Goal: Task Accomplishment & Management: Use online tool/utility

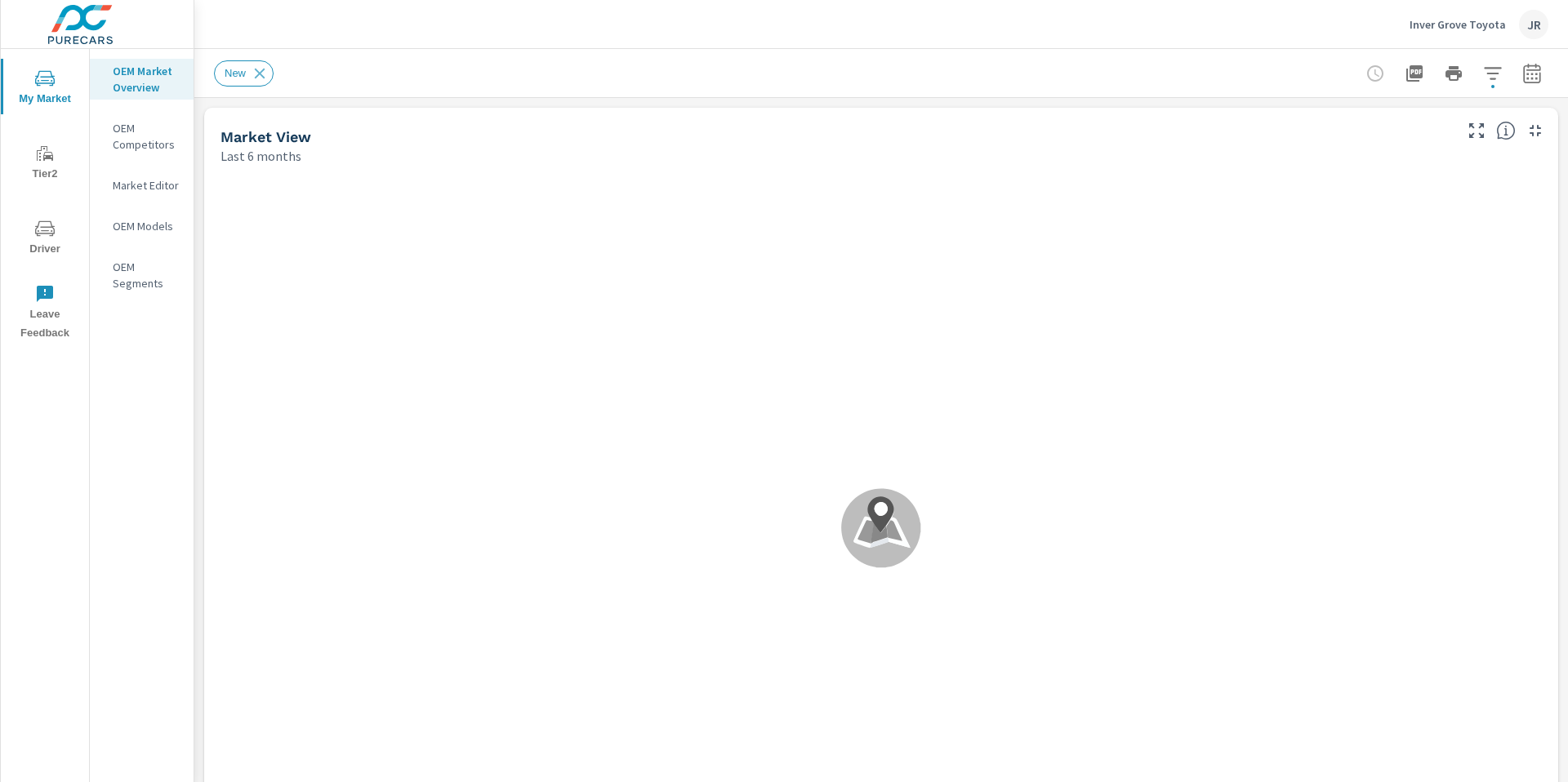
click at [144, 80] on p "OEM Market Overview" at bounding box center [146, 79] width 68 height 33
click at [1522, 76] on icon "button" at bounding box center [1531, 73] width 19 height 19
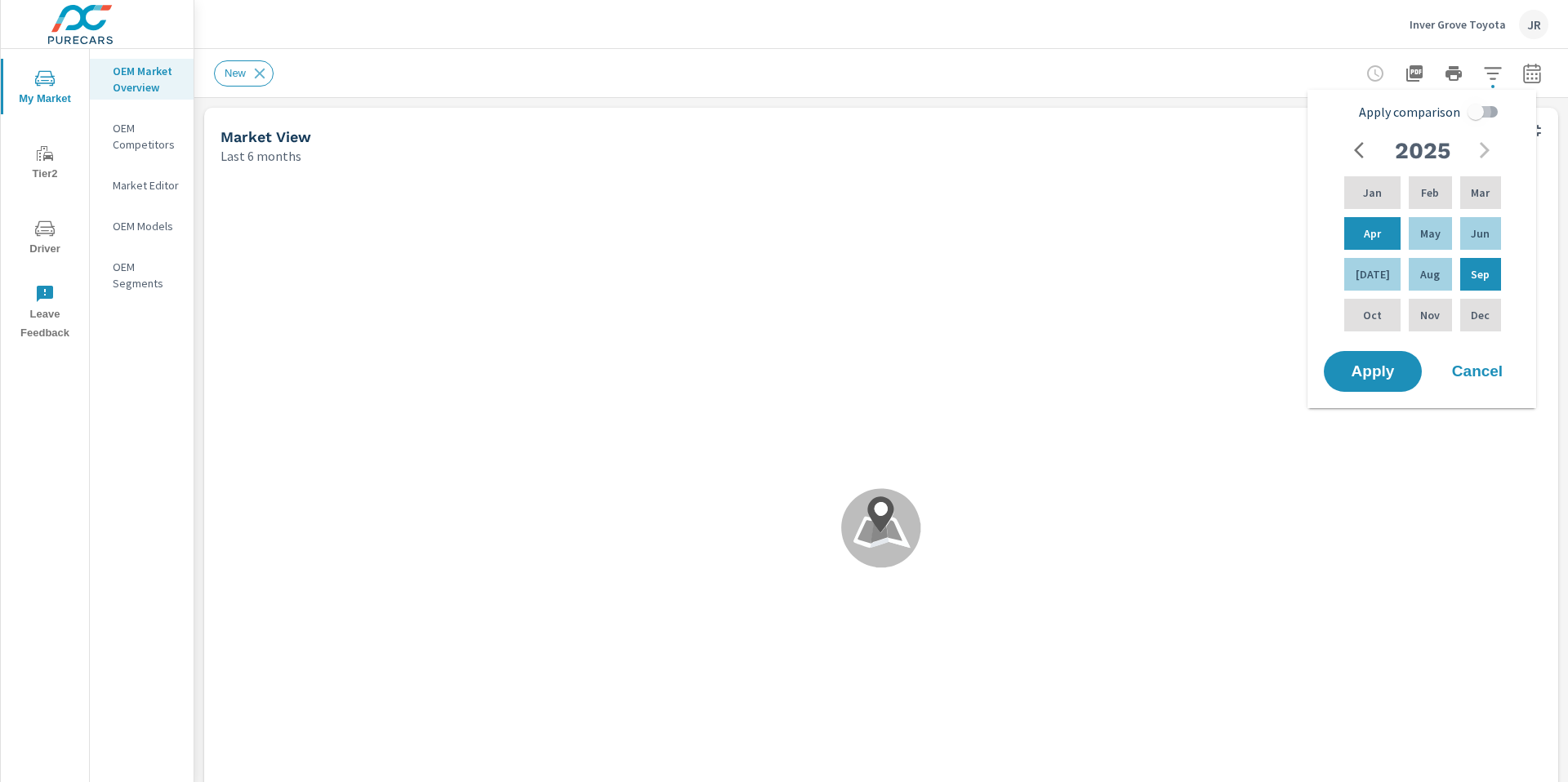
click at [1478, 110] on input "Apply comparison" at bounding box center [1476, 112] width 93 height 31
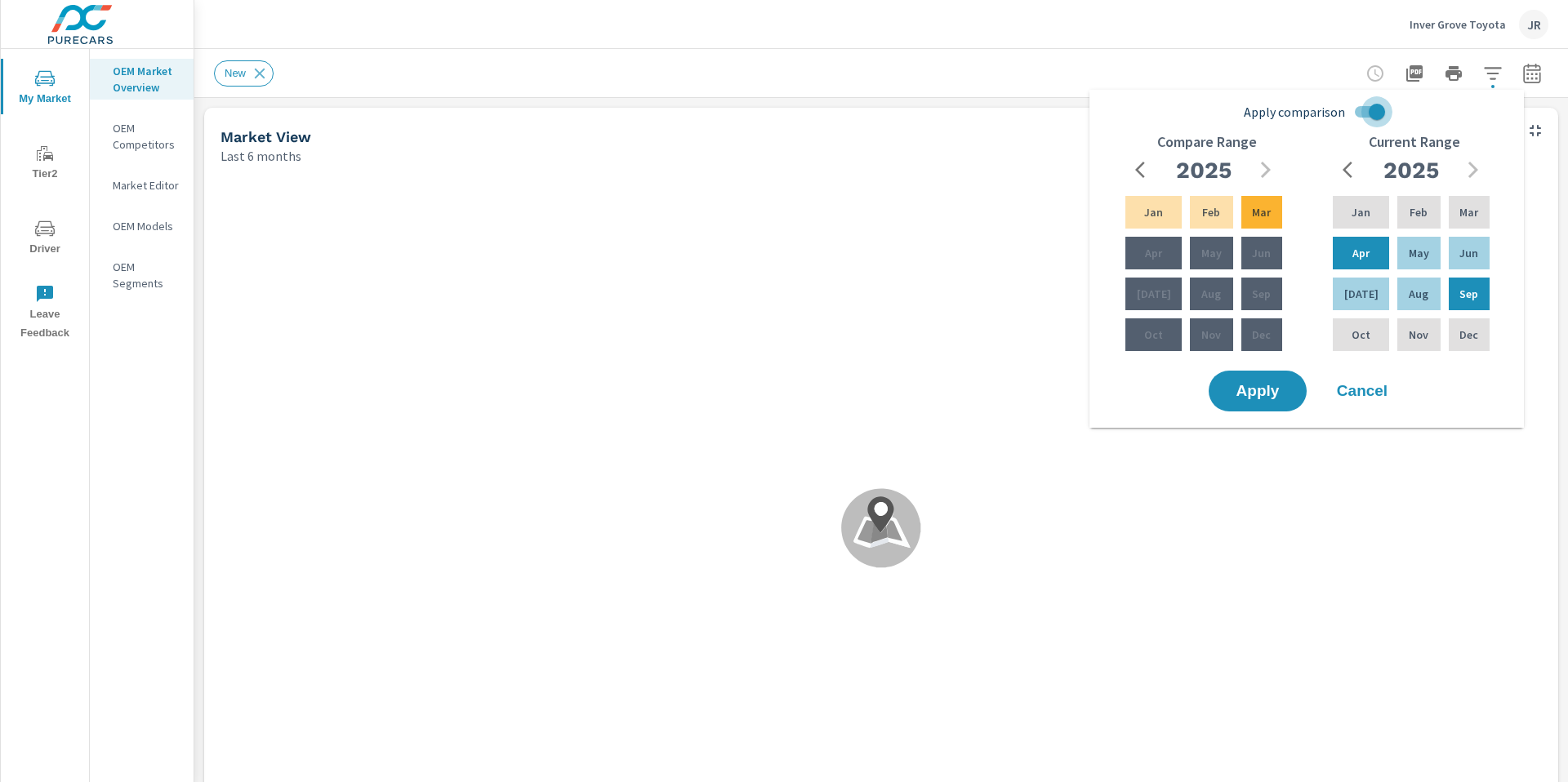
click at [1381, 110] on input "Apply comparison" at bounding box center [1377, 112] width 93 height 31
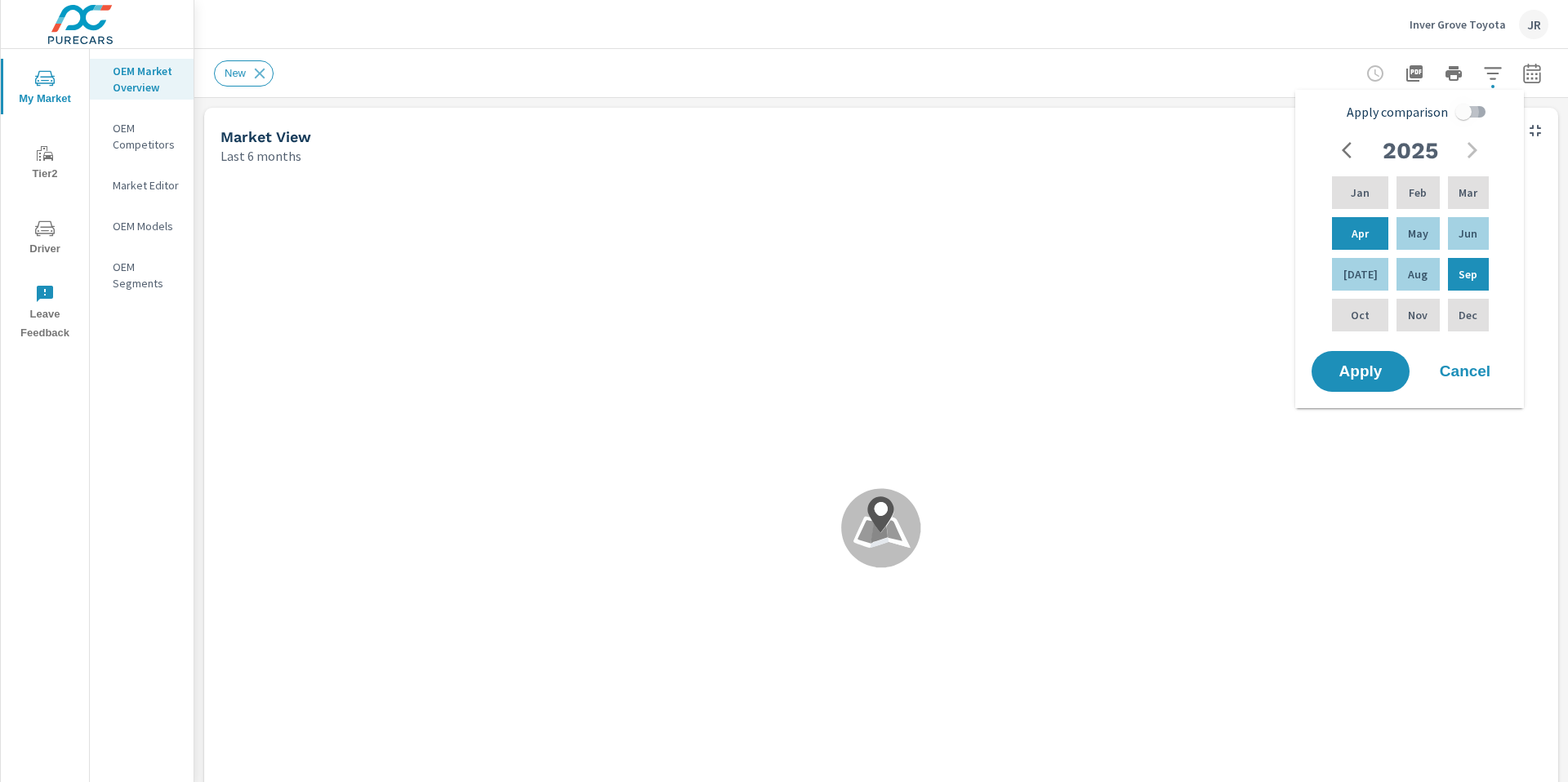
click at [1460, 109] on input "Apply comparison" at bounding box center [1464, 112] width 93 height 31
checkbox input "true"
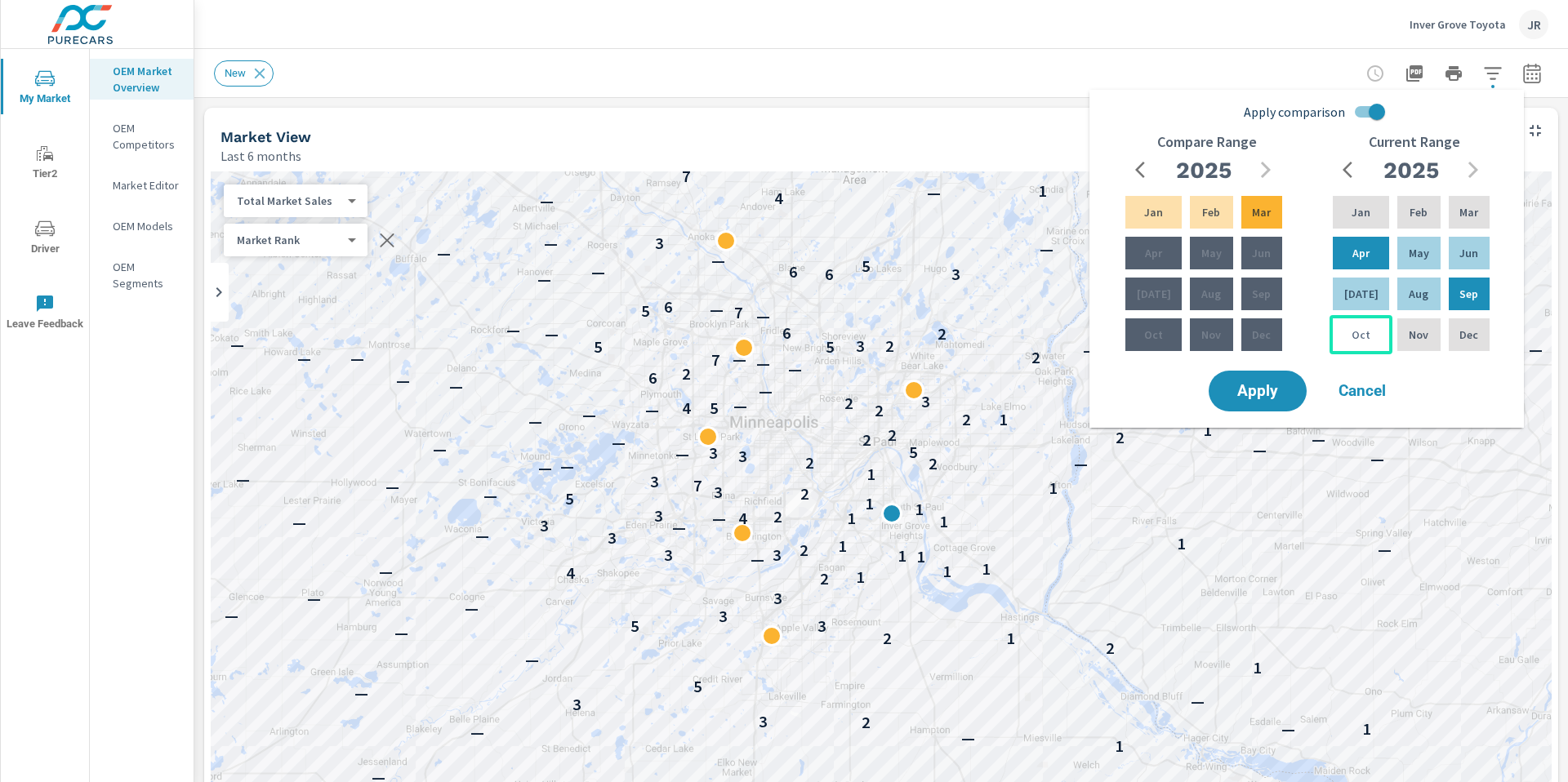
click at [1354, 338] on p "Oct" at bounding box center [1361, 335] width 19 height 16
click at [1262, 389] on span "Apply" at bounding box center [1257, 391] width 67 height 16
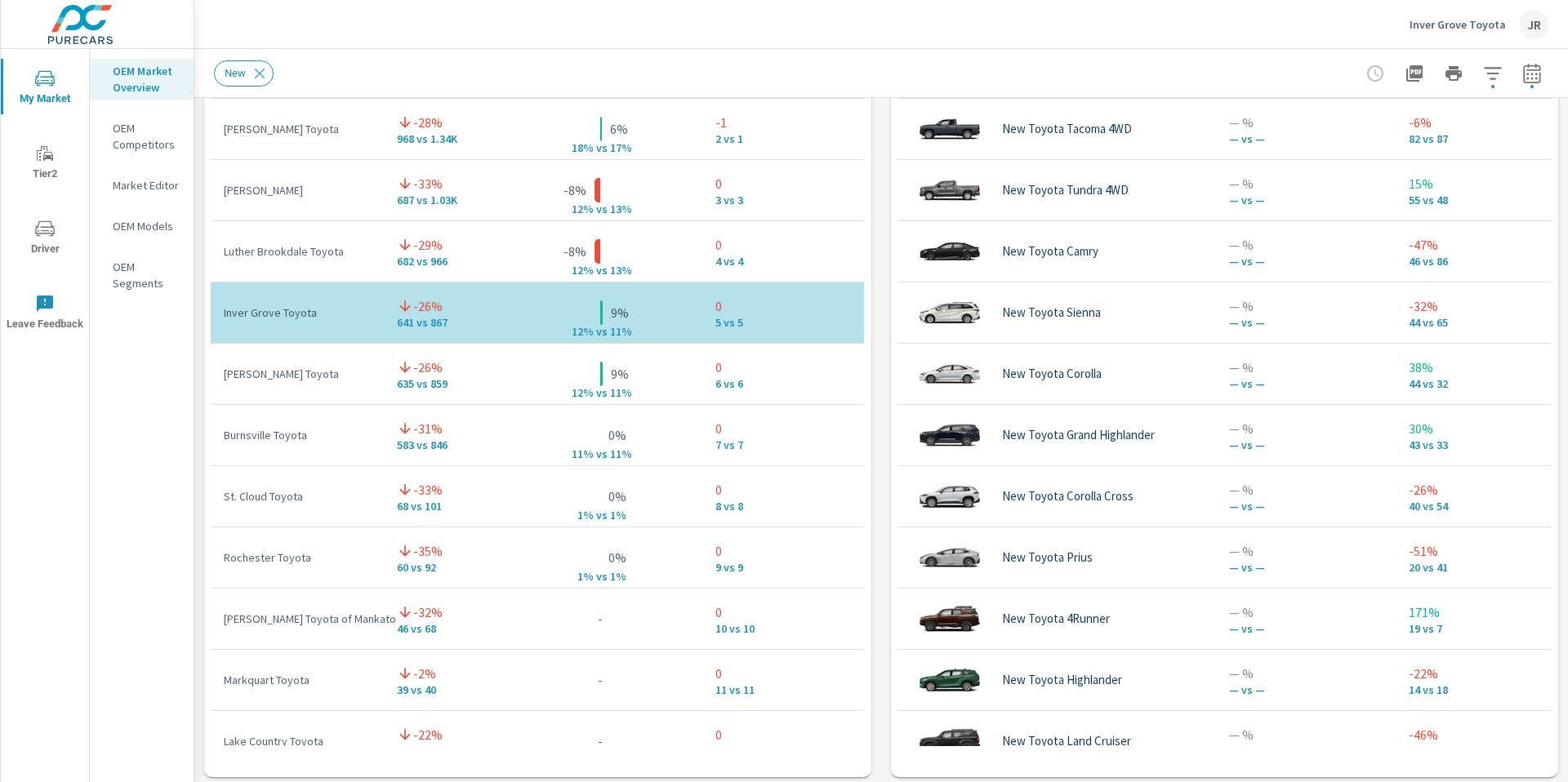
scroll to position [1246, 0]
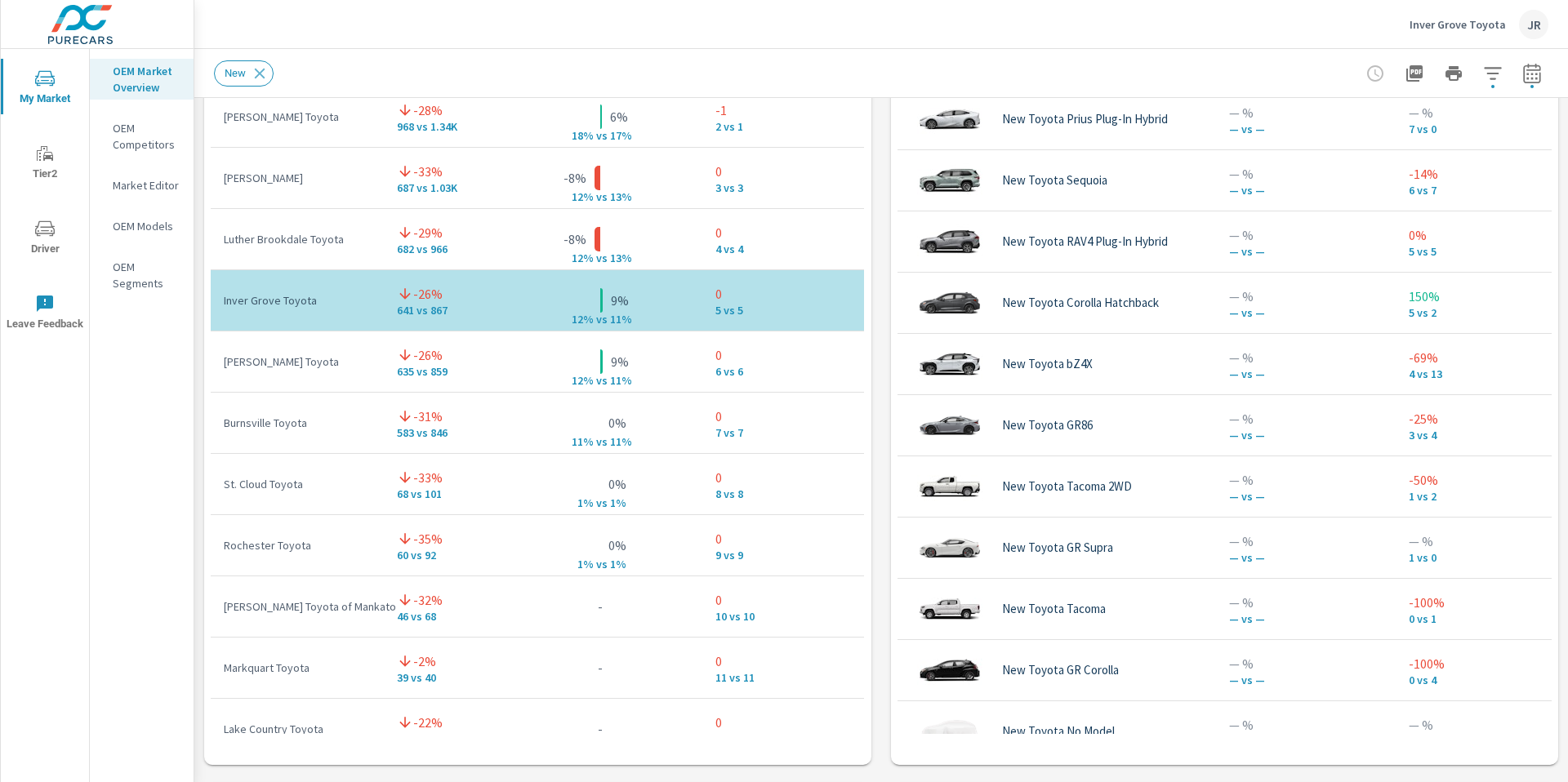
scroll to position [796, 0]
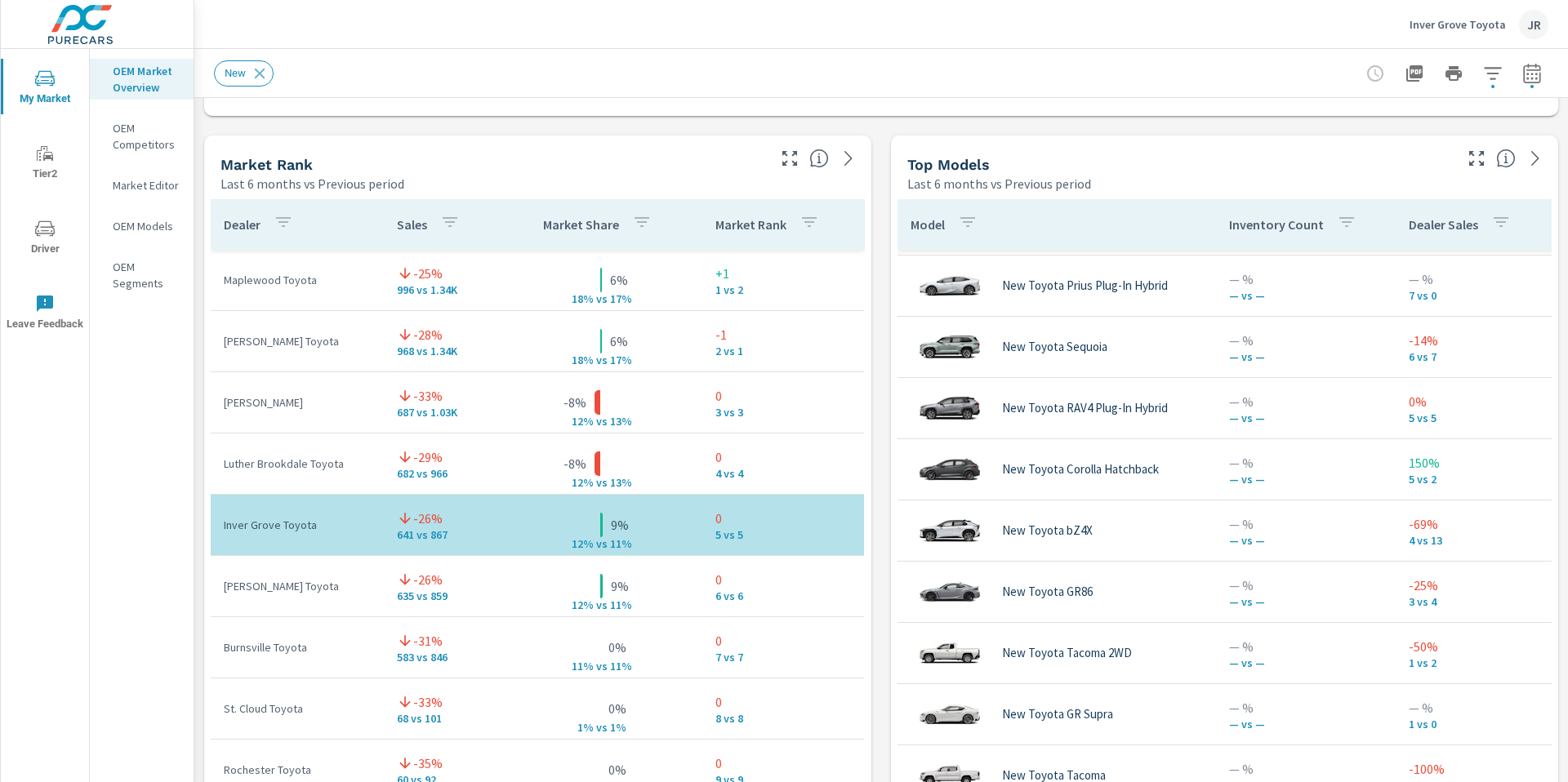
scroll to position [1007, 0]
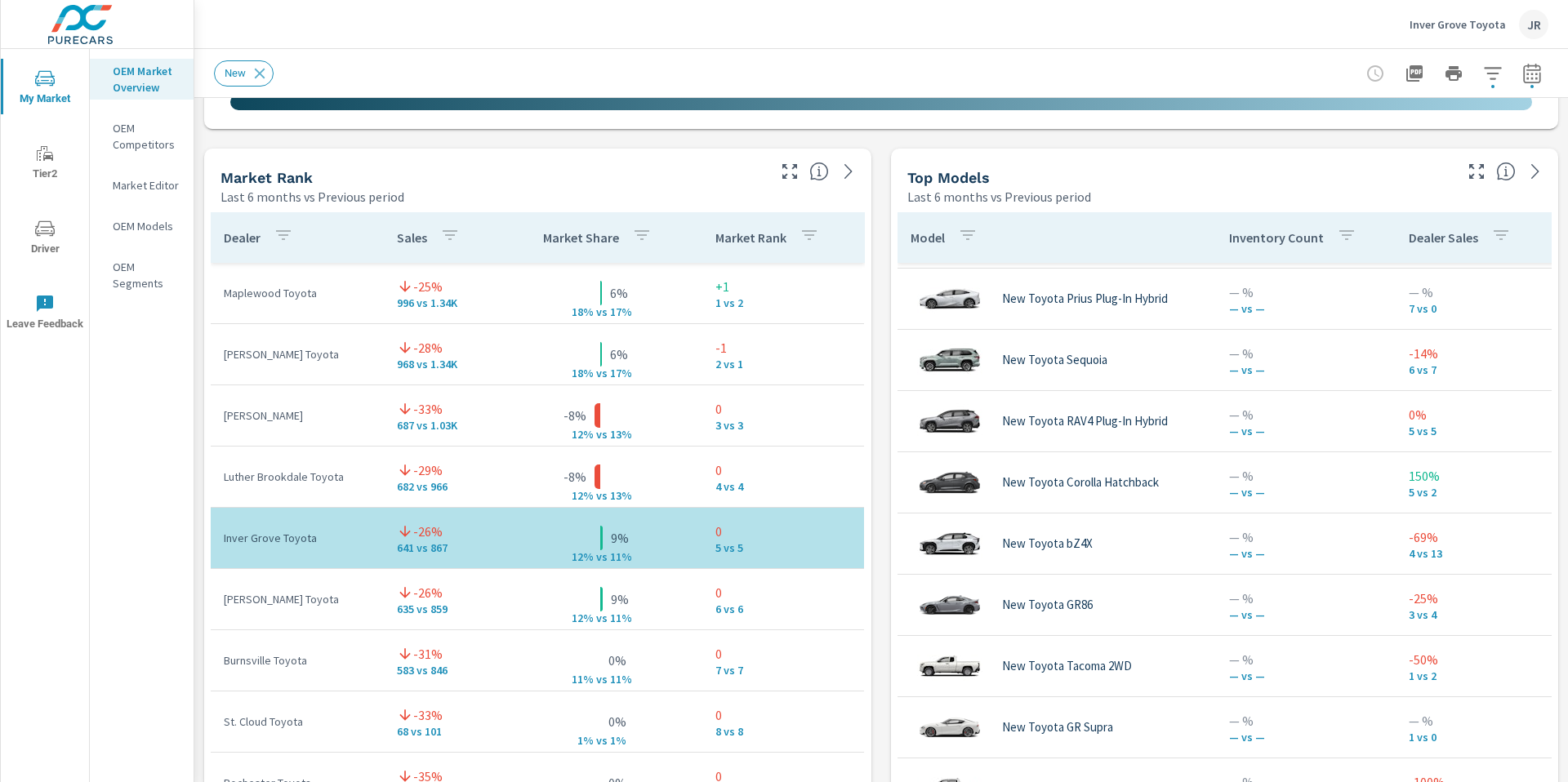
click at [1467, 171] on icon "button" at bounding box center [1476, 171] width 19 height 19
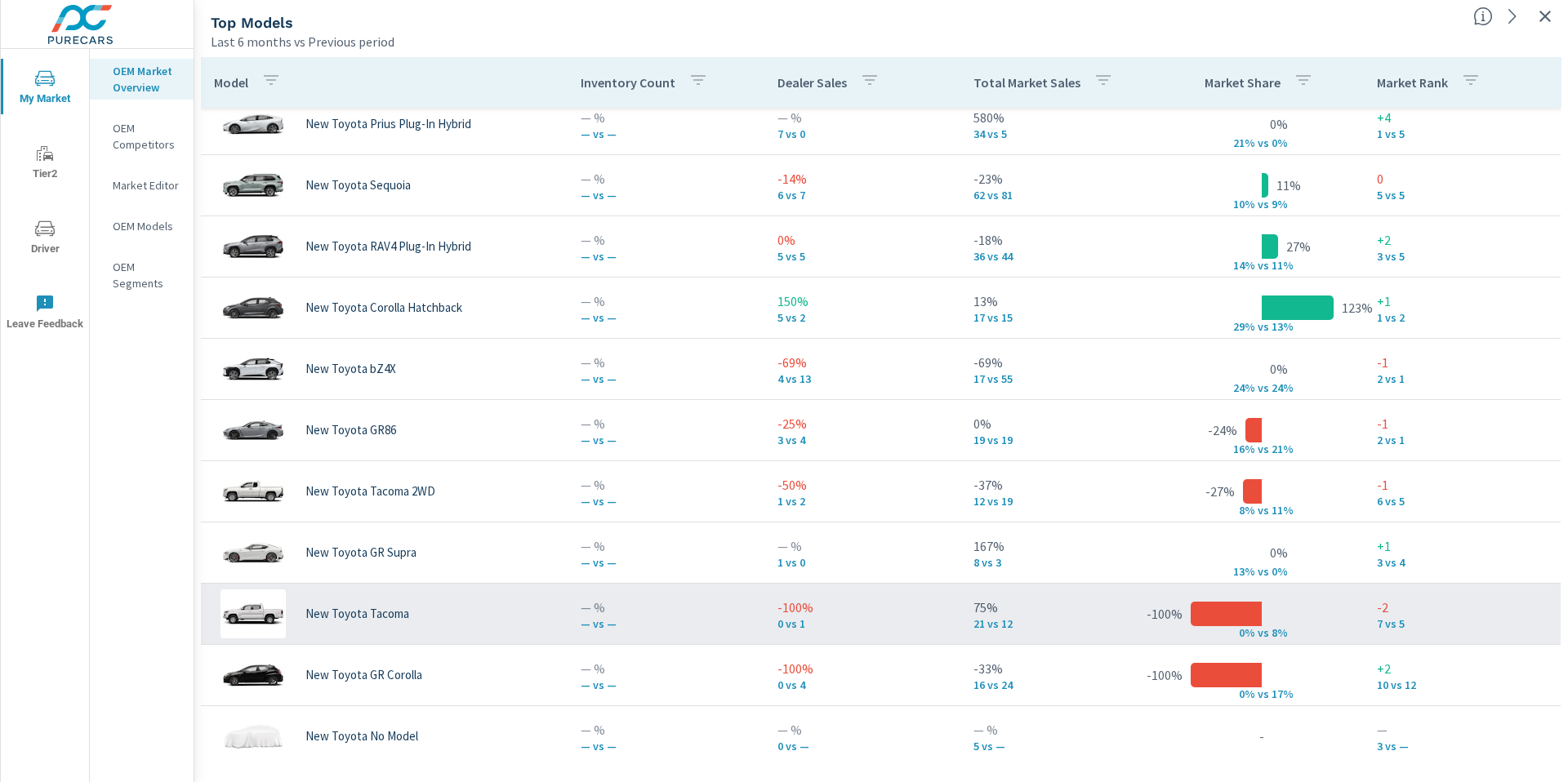
scroll to position [873, 0]
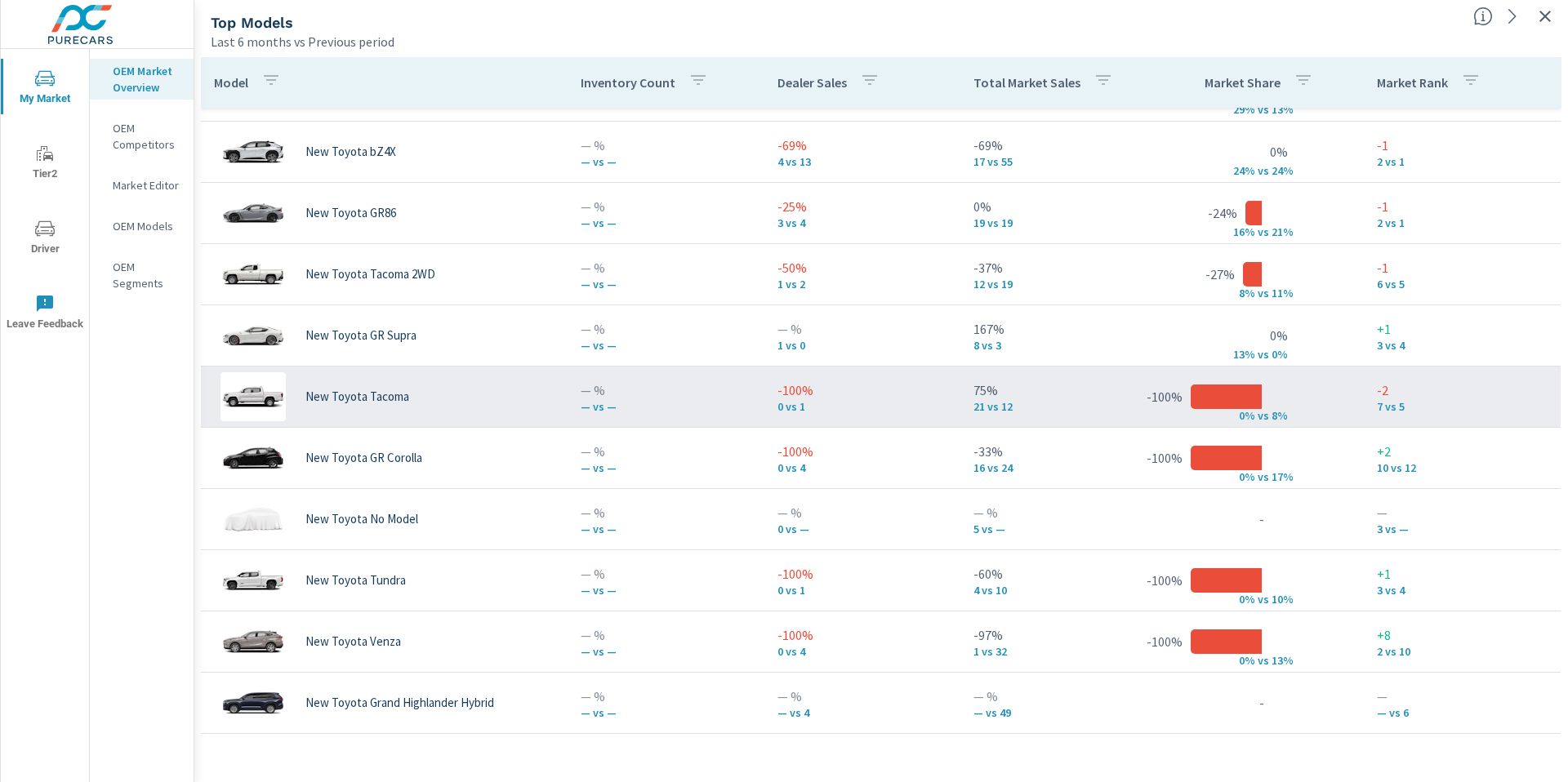
scroll to position [1077, 0]
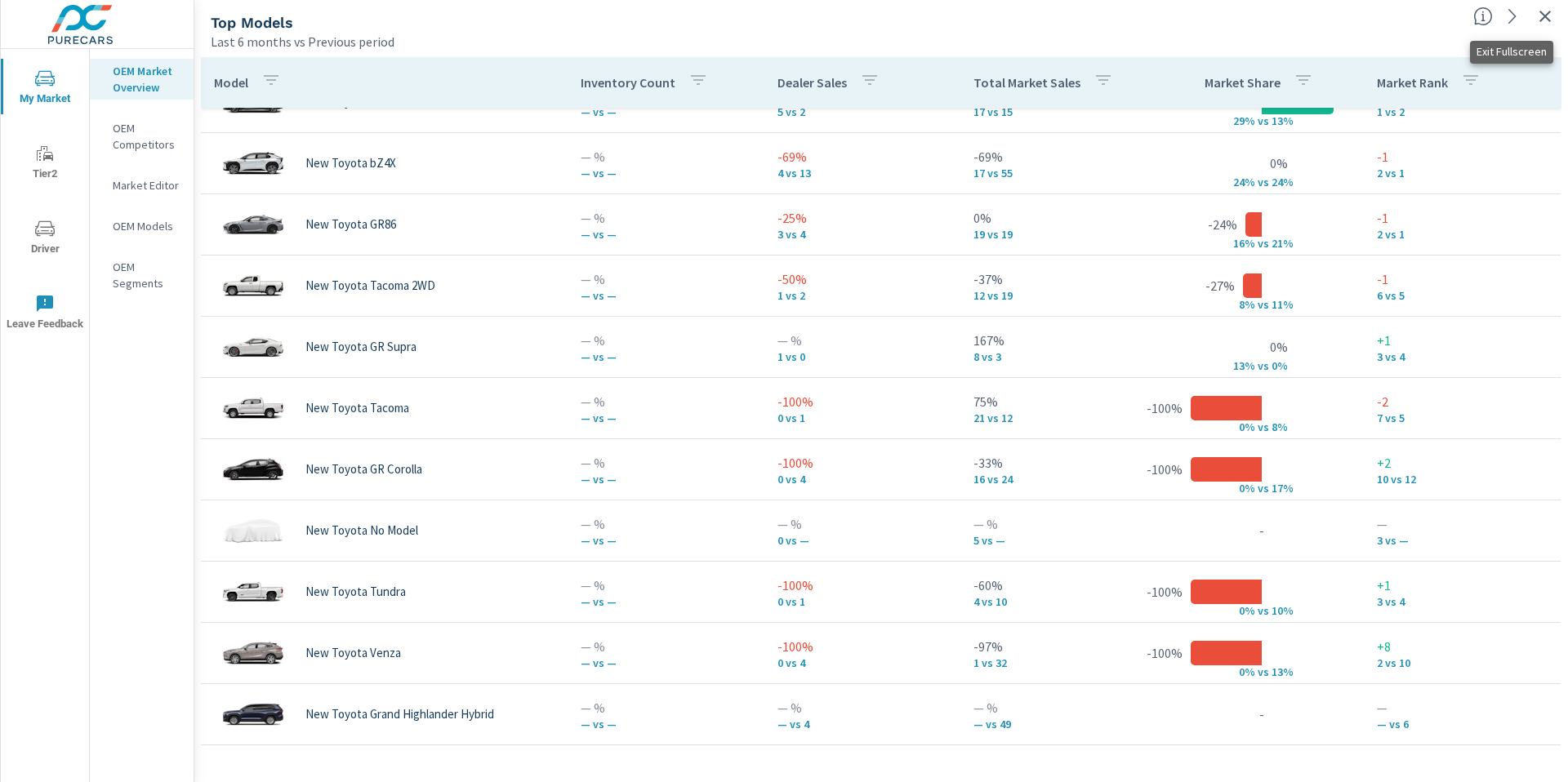
click at [1544, 19] on icon "button" at bounding box center [1544, 16] width 19 height 19
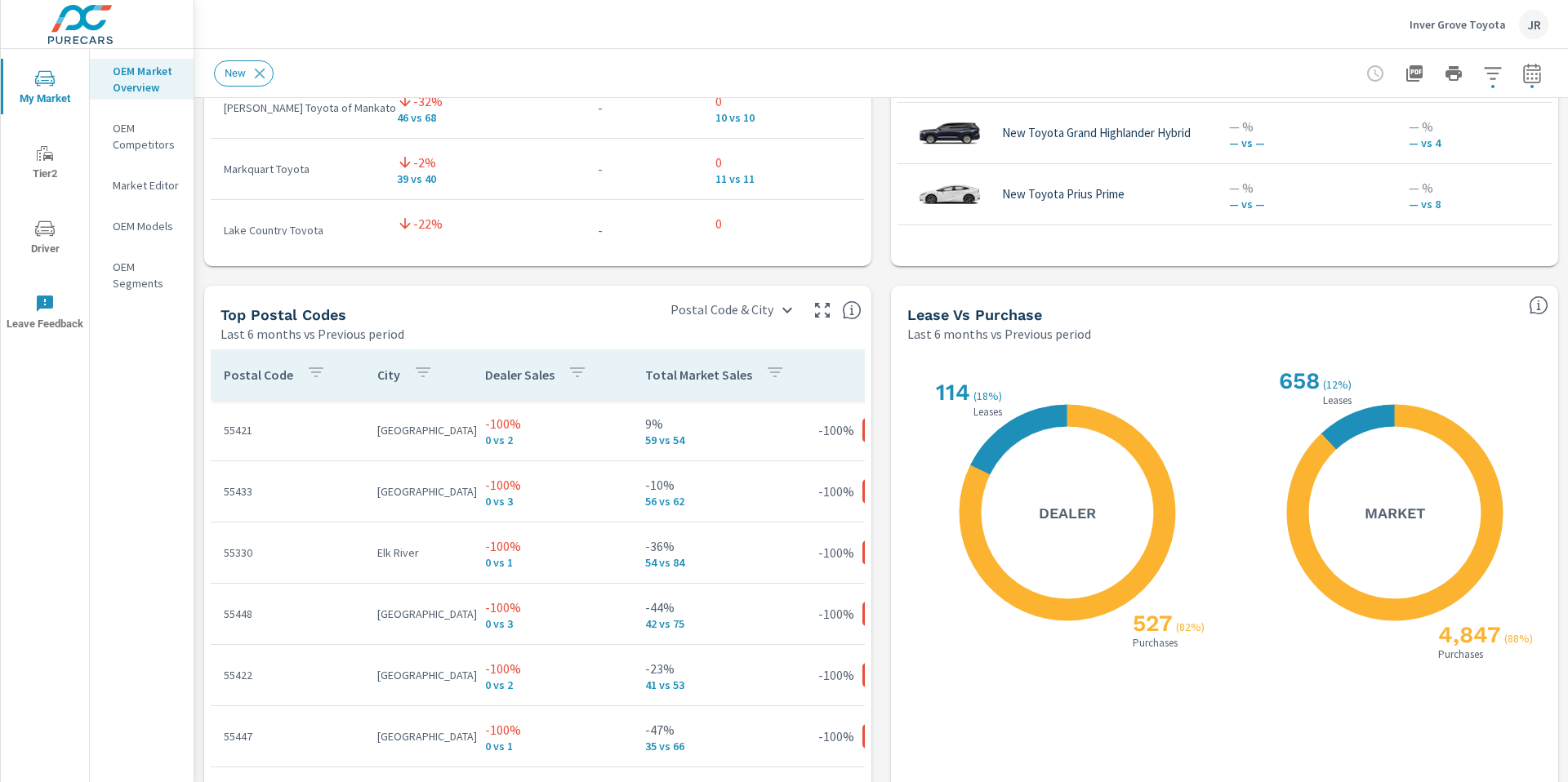
scroll to position [1754, 0]
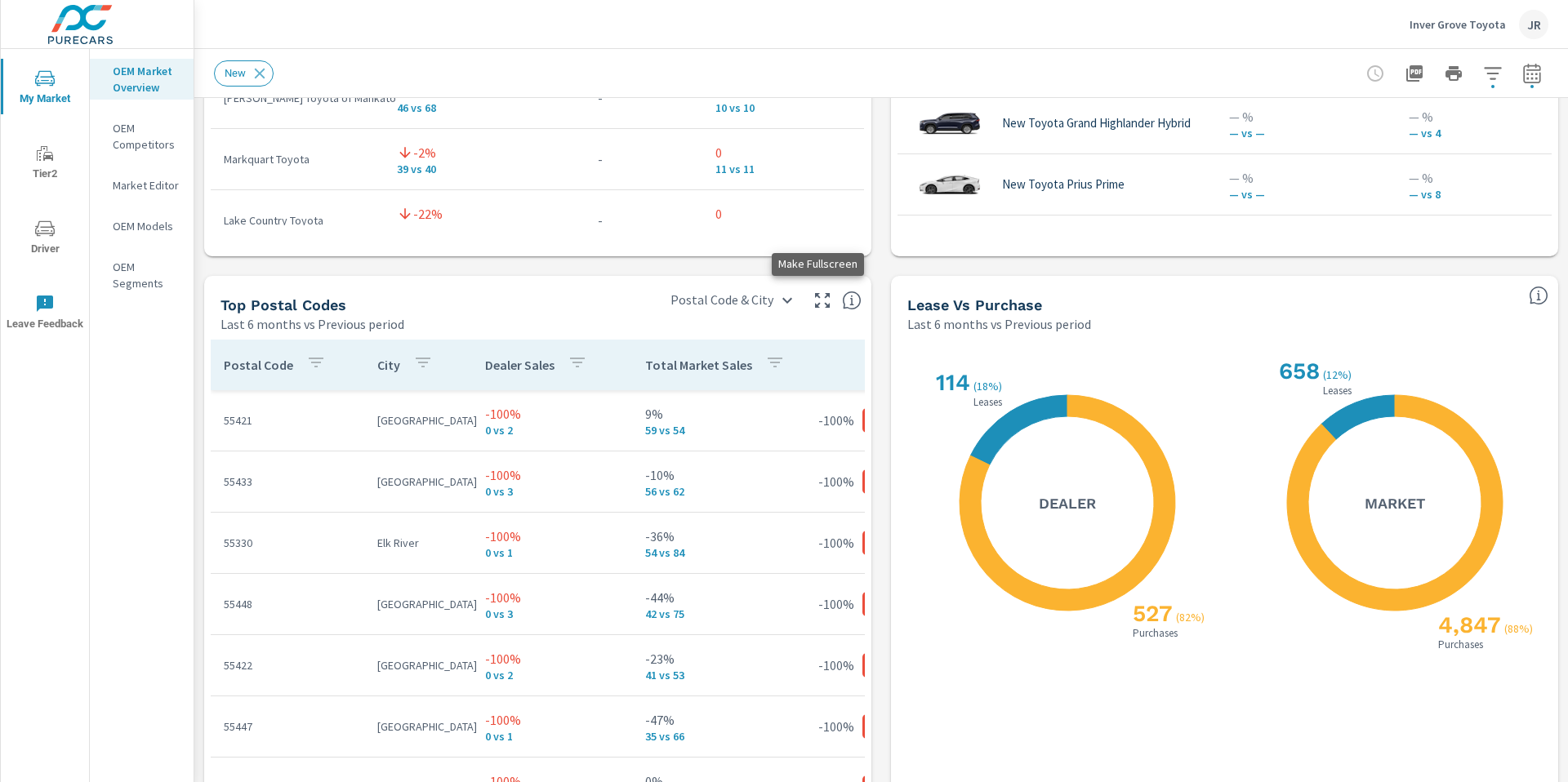
click at [818, 297] on icon "button" at bounding box center [821, 300] width 19 height 19
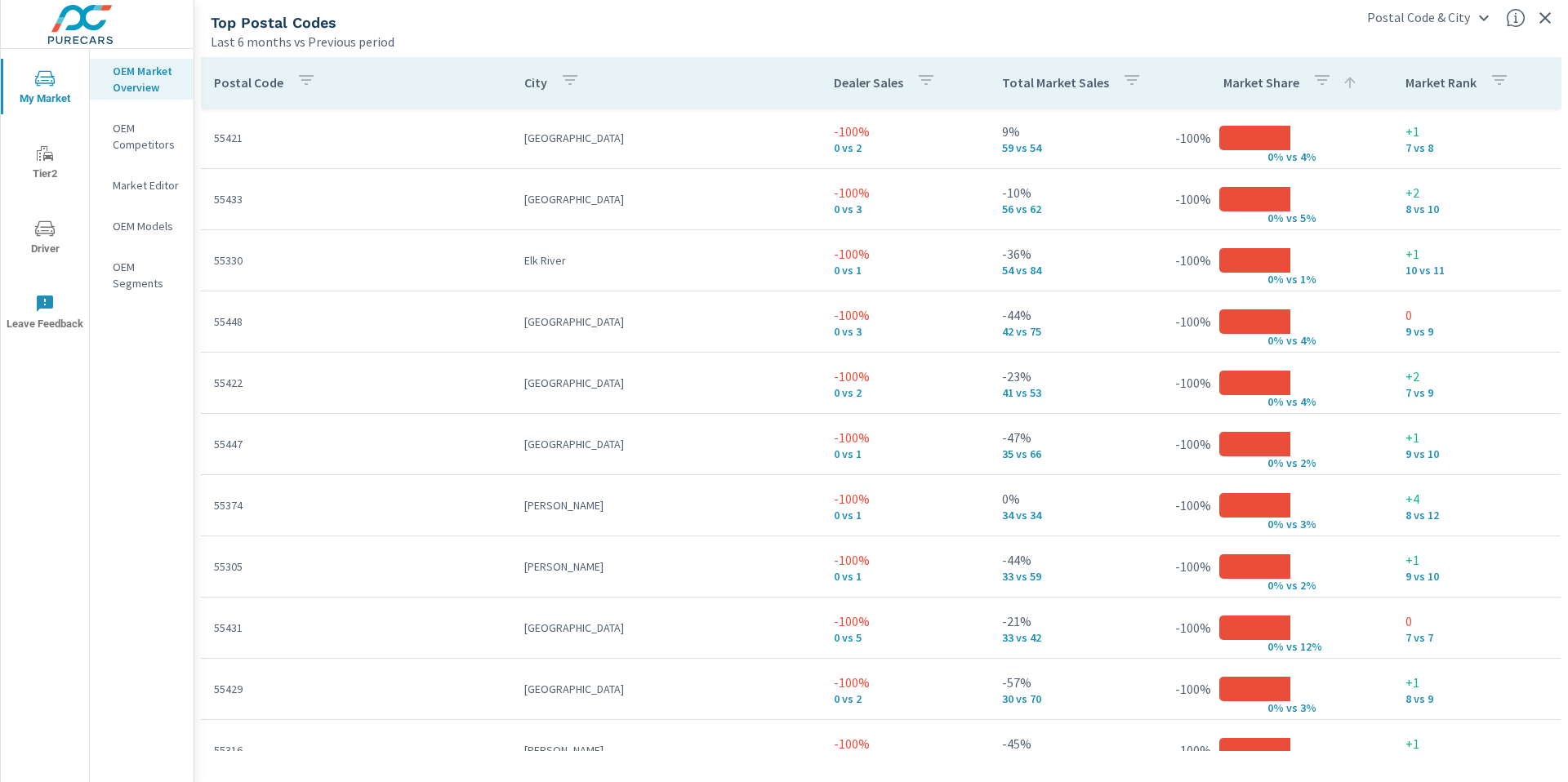
scroll to position [2, 0]
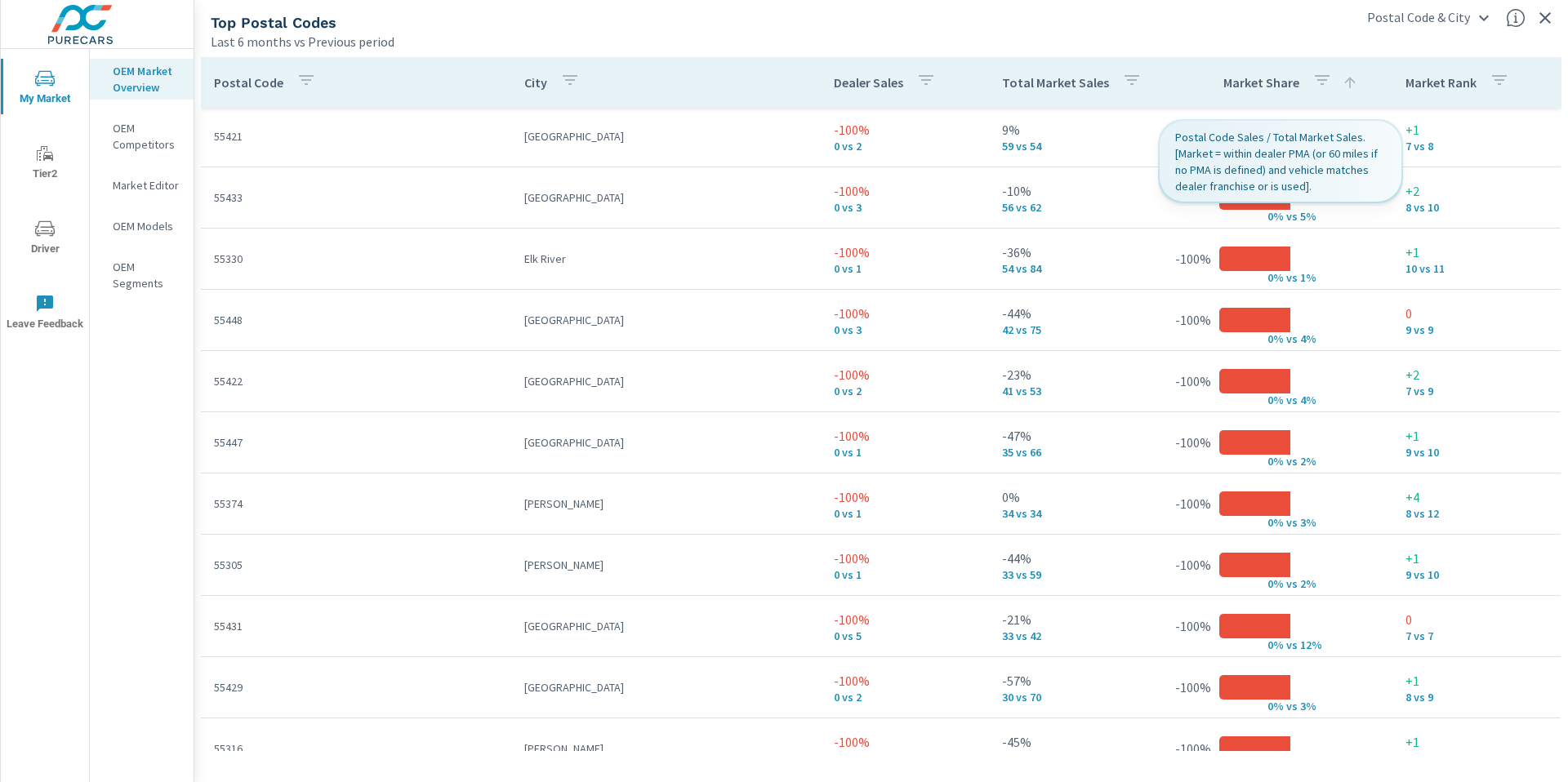
click at [1315, 79] on icon "button" at bounding box center [1322, 79] width 15 height 10
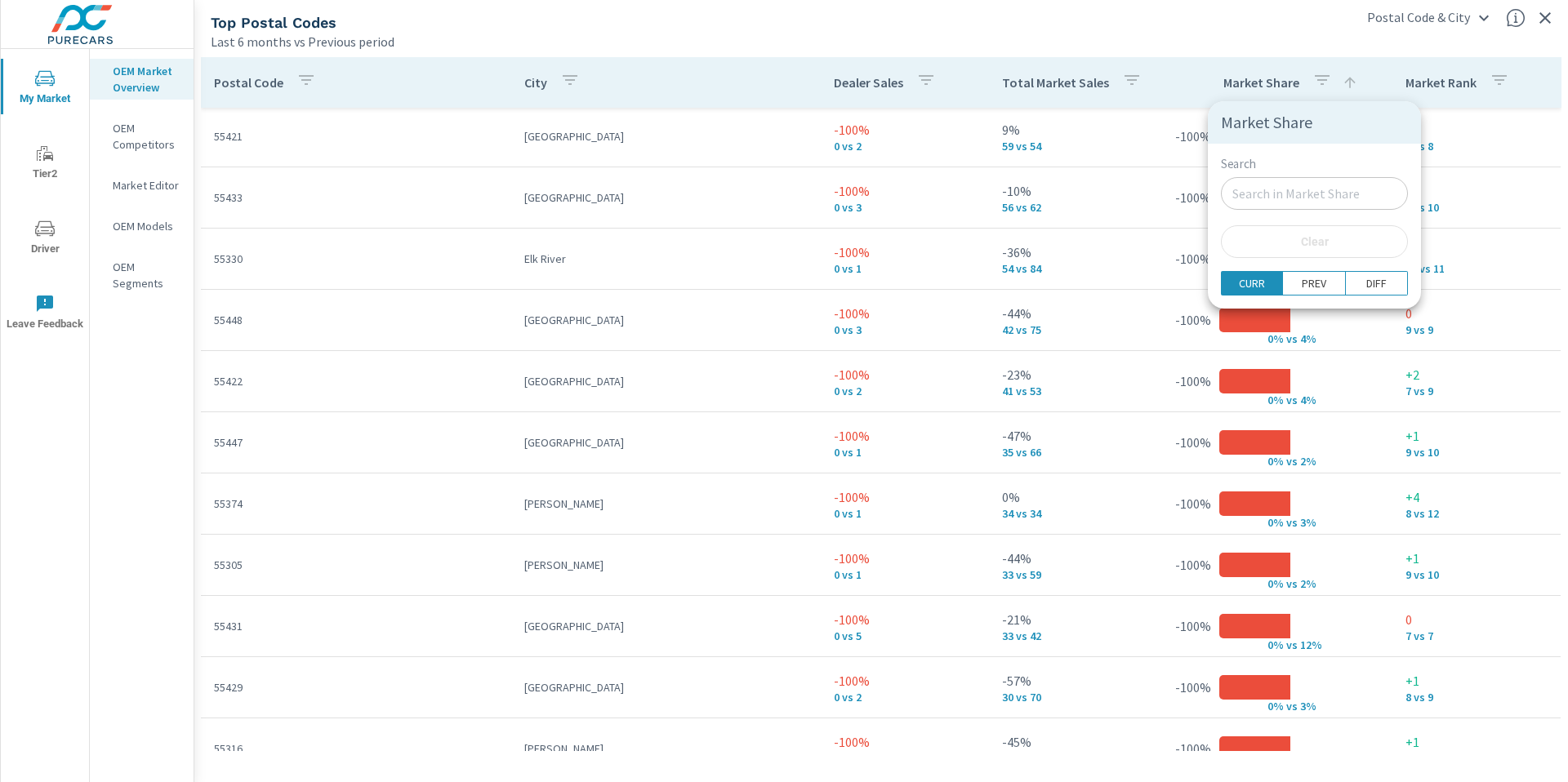
click at [1493, 100] on div at bounding box center [784, 391] width 1568 height 782
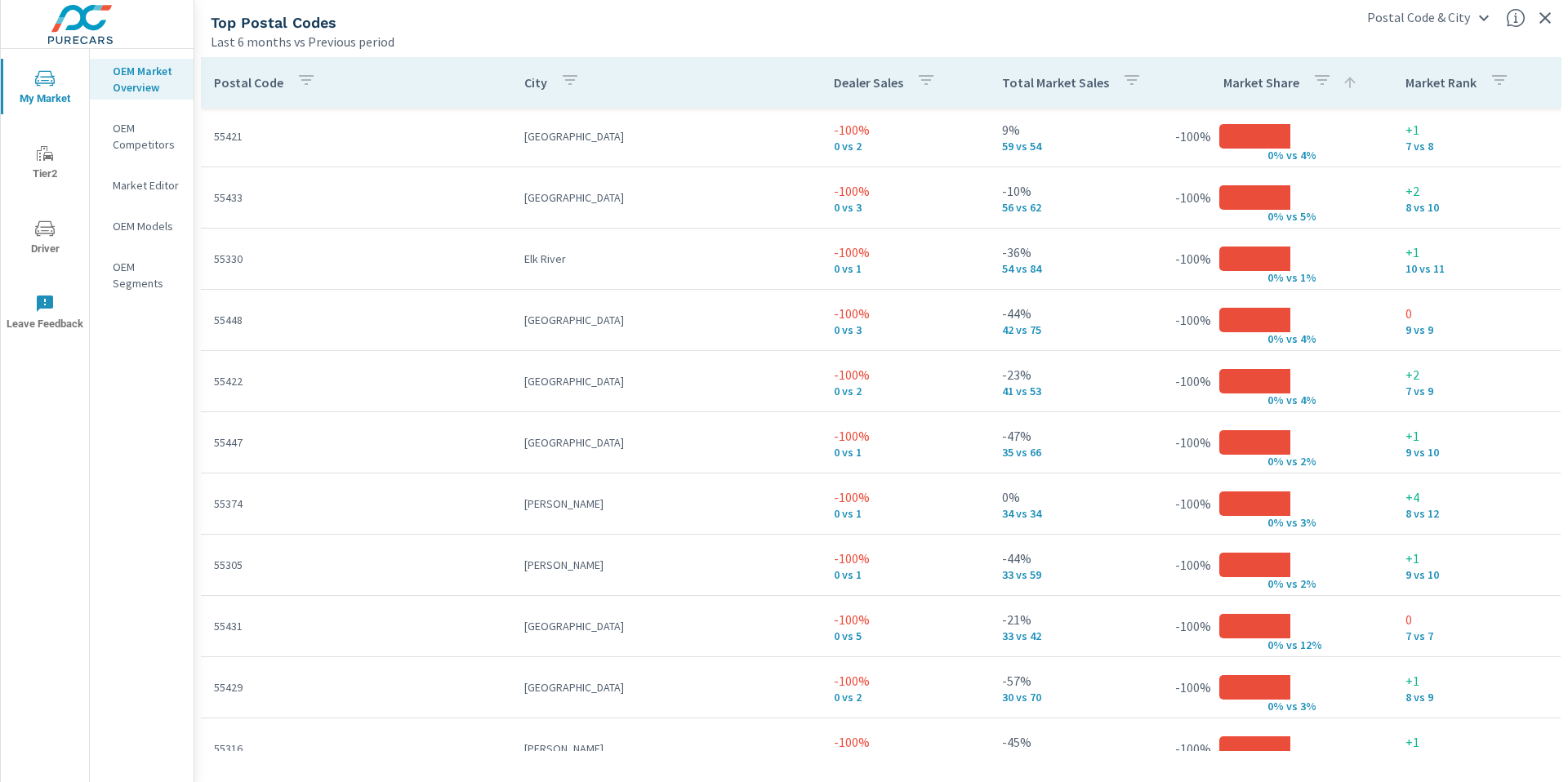
click at [1344, 83] on icon at bounding box center [1350, 82] width 11 height 11
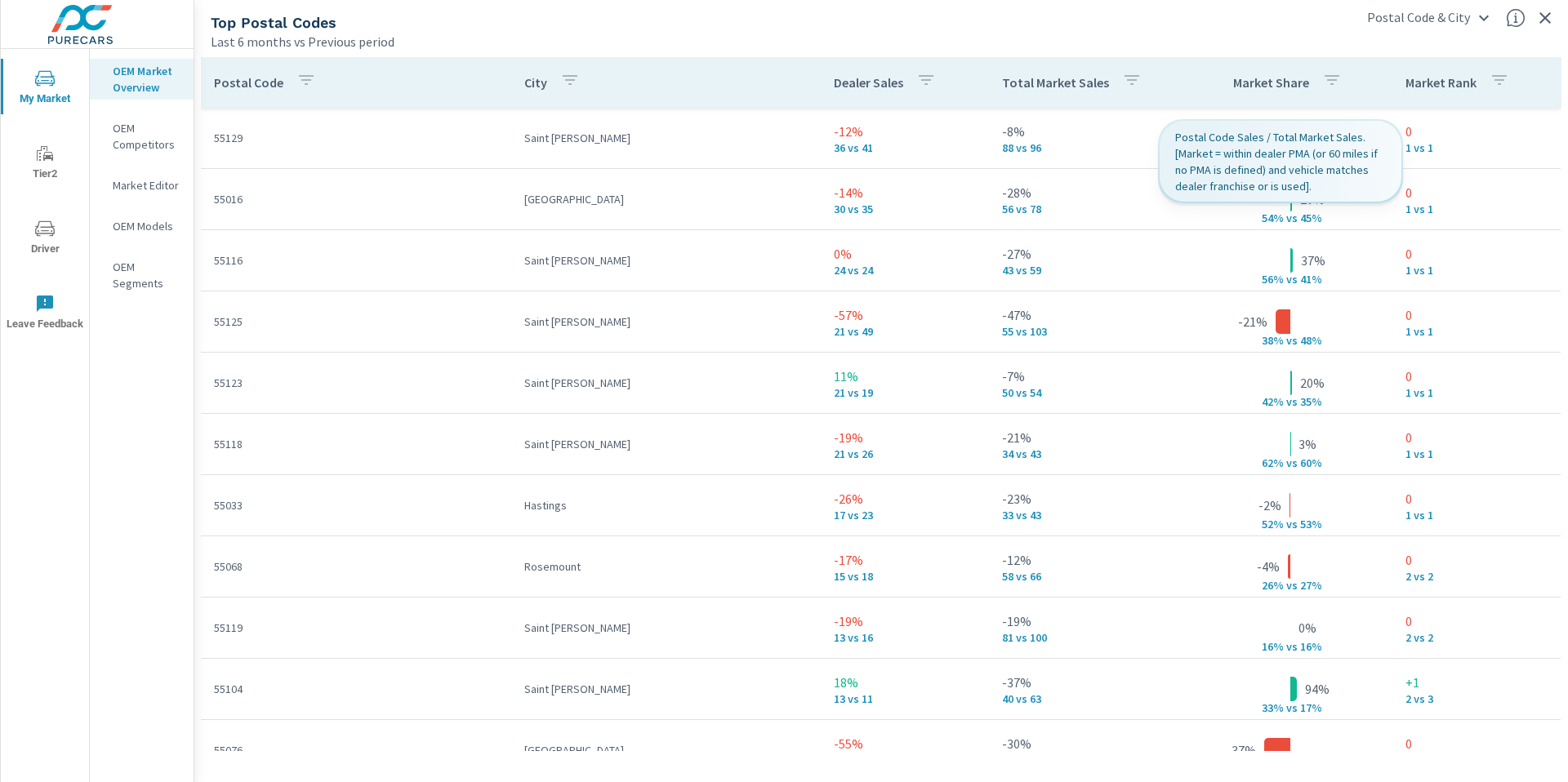
click at [1346, 89] on th "Market Share" at bounding box center [1291, 82] width 204 height 50
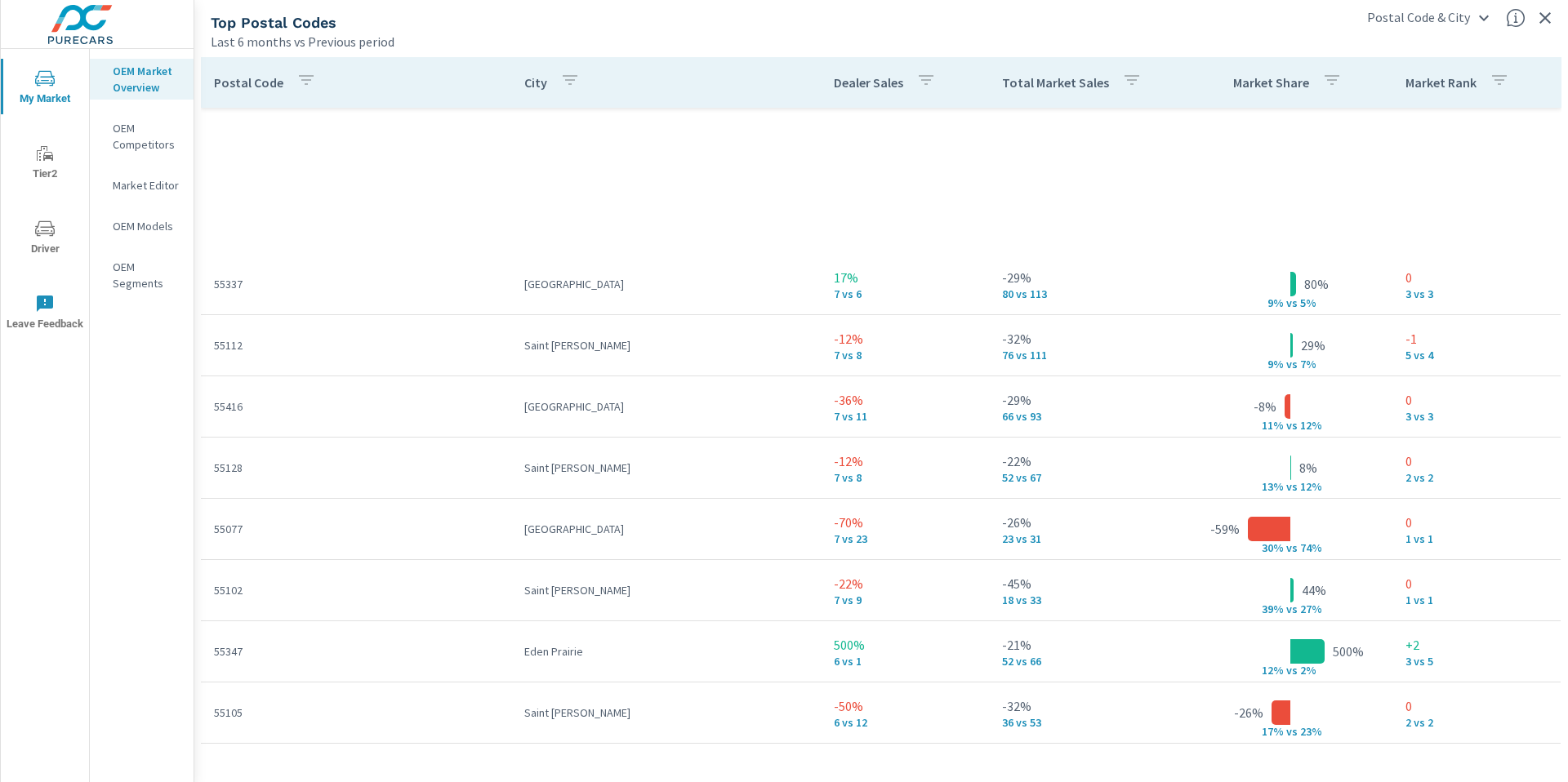
scroll to position [2067, 0]
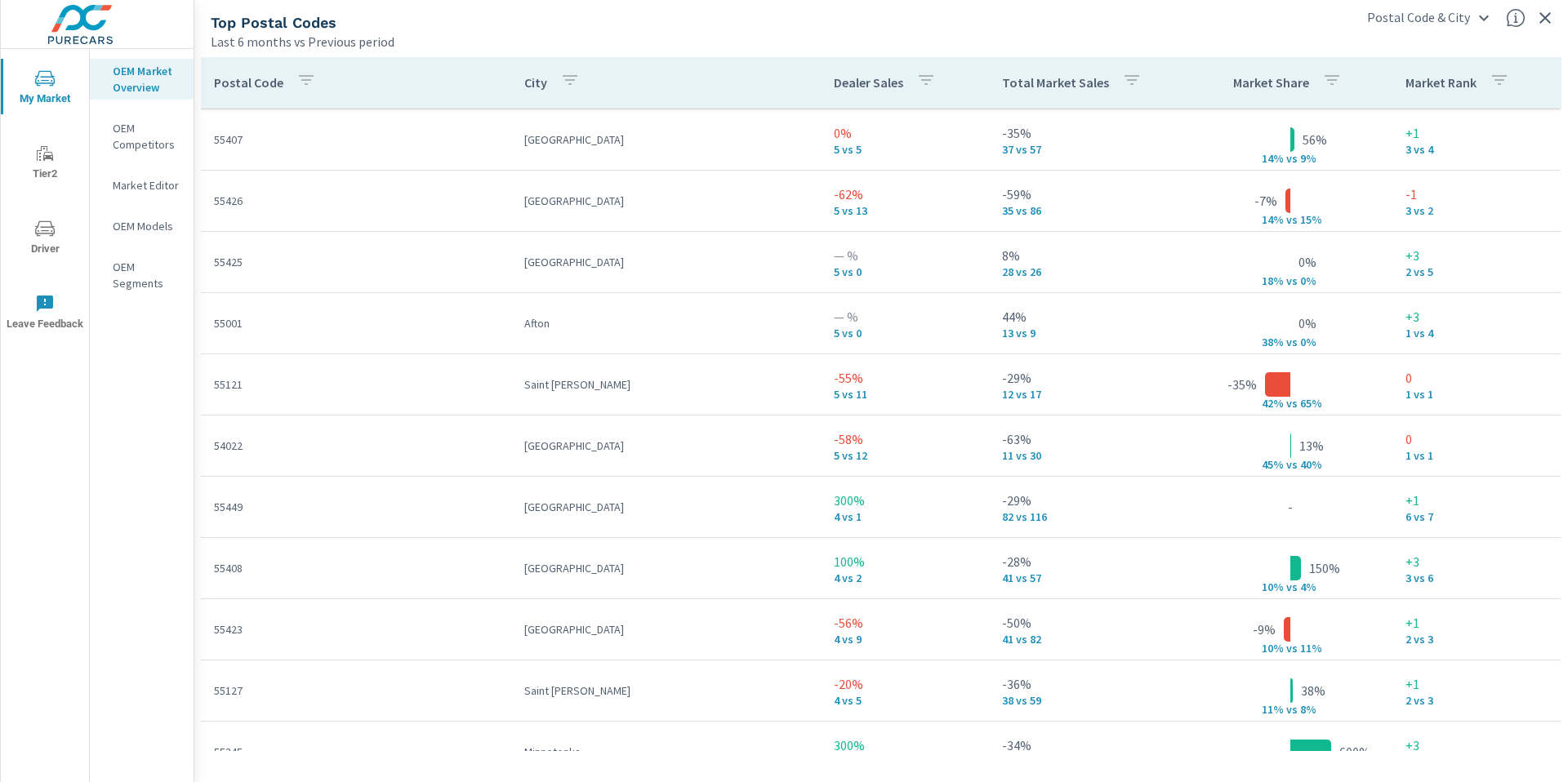
scroll to position [2652, 0]
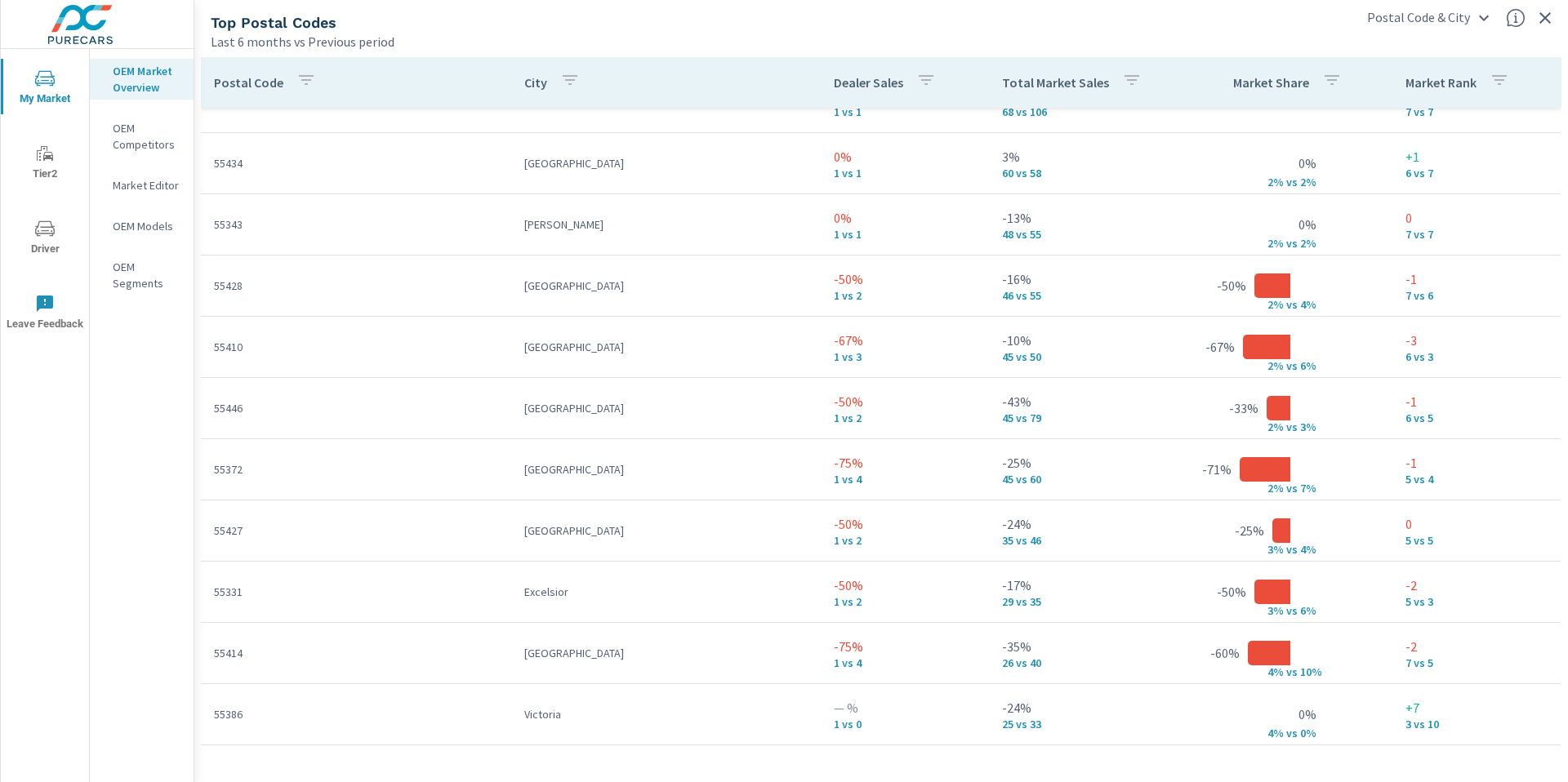
scroll to position [5198, 0]
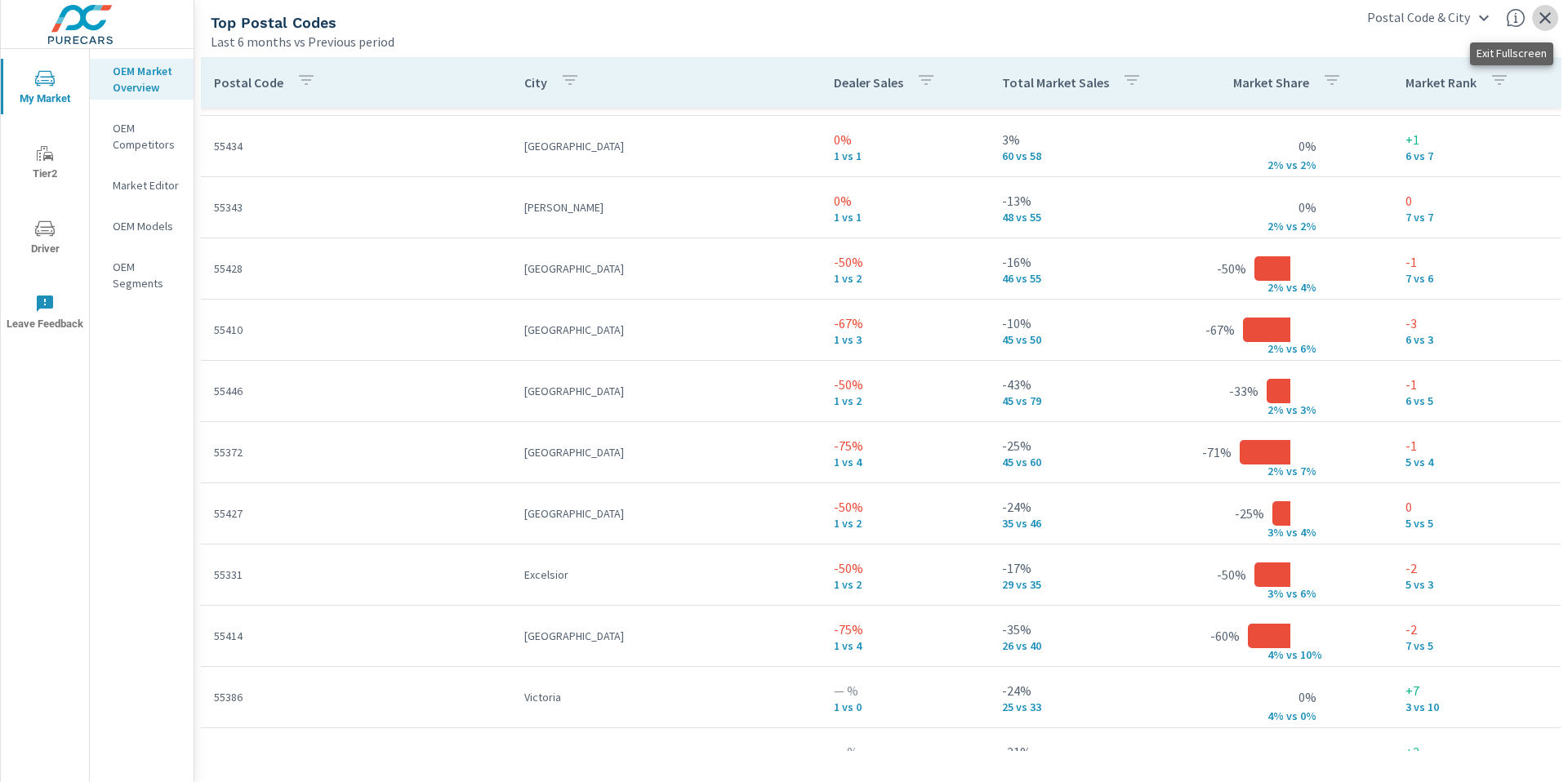
click at [1550, 16] on icon "button" at bounding box center [1544, 17] width 19 height 19
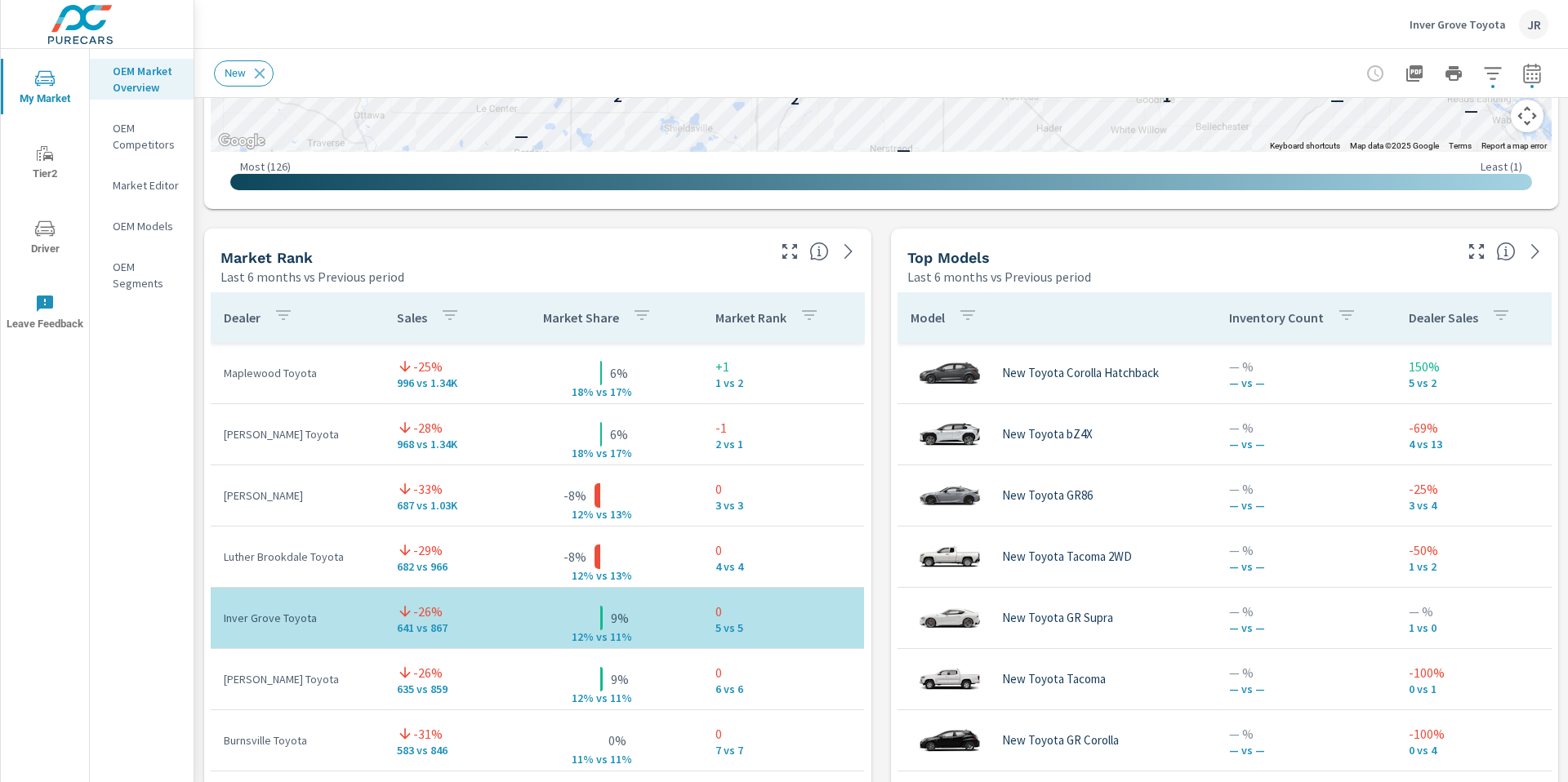
scroll to position [928, 0]
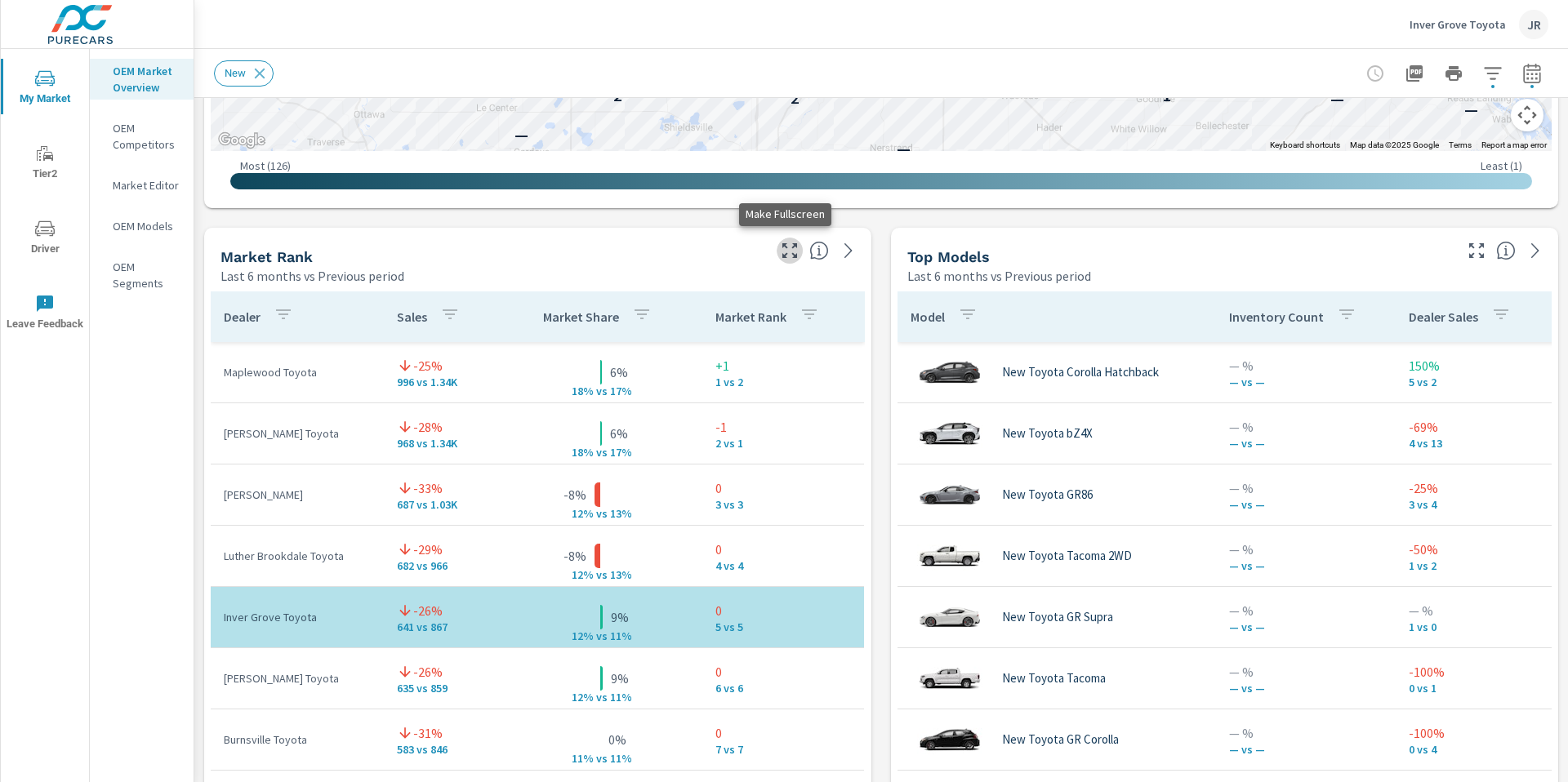
click at [782, 247] on icon "button" at bounding box center [789, 251] width 15 height 15
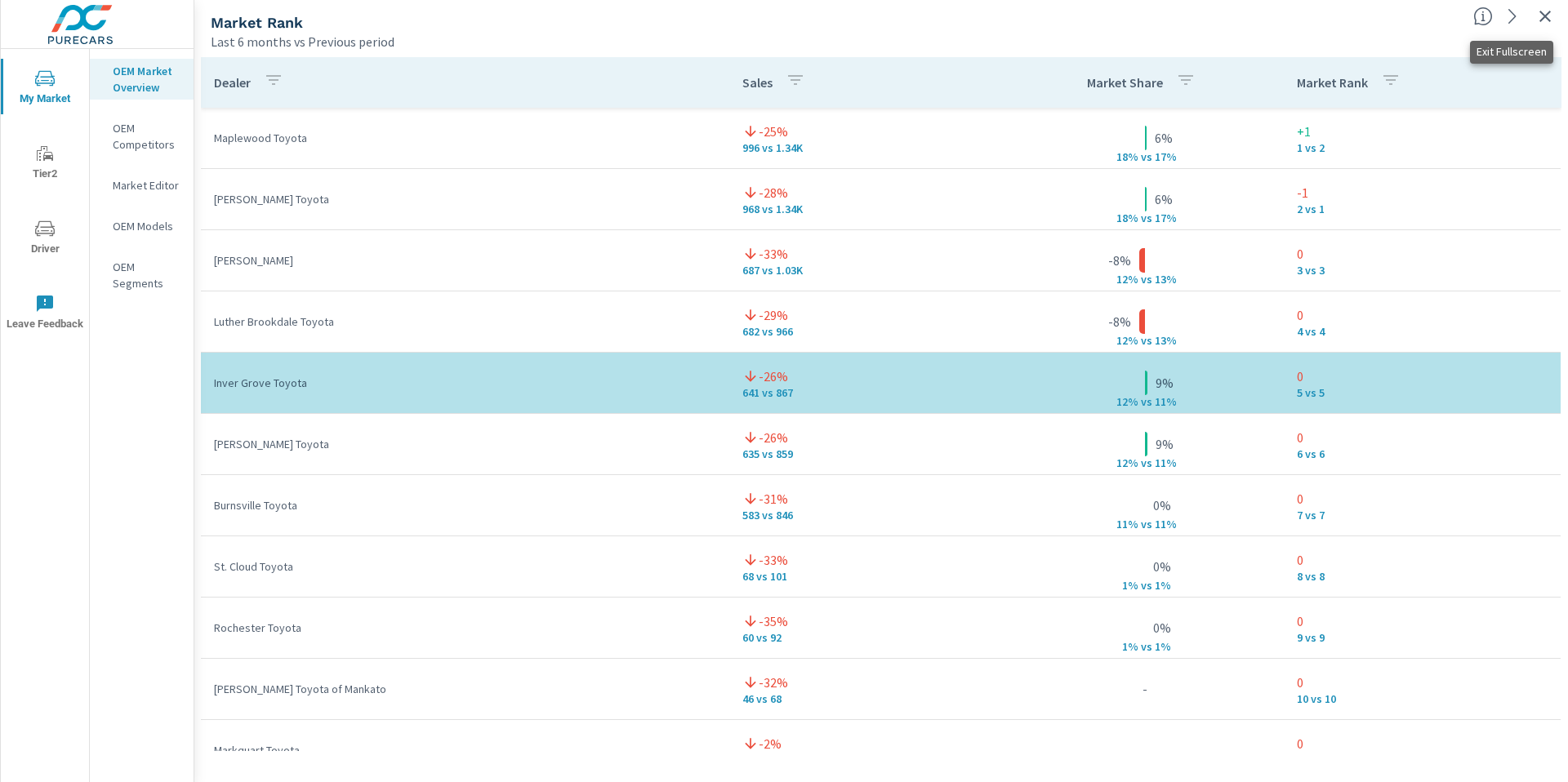
click at [1542, 19] on icon "button" at bounding box center [1544, 16] width 19 height 19
